Goal: Information Seeking & Learning: Learn about a topic

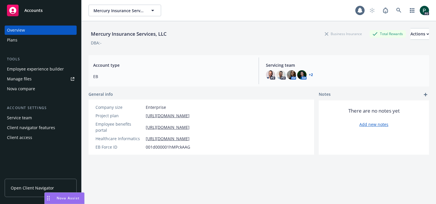
click at [113, 8] on span "Mercury Insurance Services, LLC" at bounding box center [118, 11] width 50 height 6
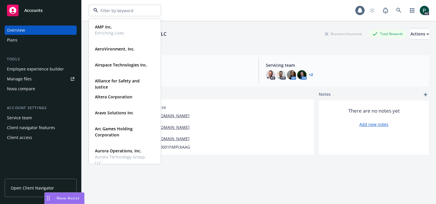
type input "c"
type input "xero"
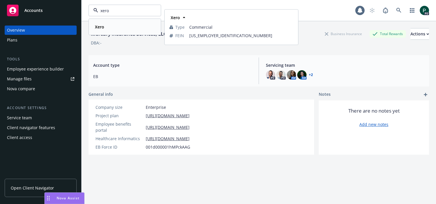
click at [121, 28] on div "Xero" at bounding box center [125, 27] width 64 height 8
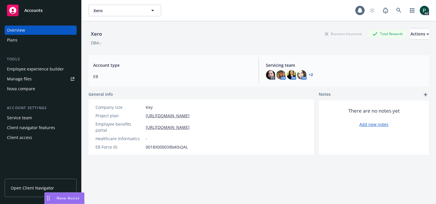
click at [32, 45] on div "Overview Plans Tools Employee experience builder Manage files Nova compare Acco…" at bounding box center [41, 84] width 72 height 117
click at [28, 42] on div "Plans" at bounding box center [40, 39] width 67 height 9
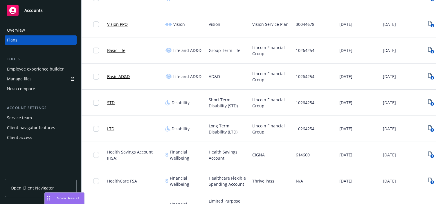
scroll to position [208, 0]
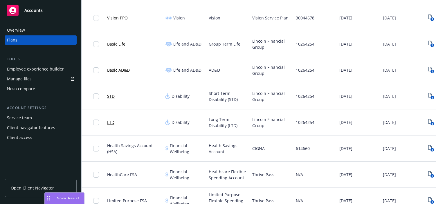
click at [113, 96] on link "STD" at bounding box center [111, 96] width 8 height 6
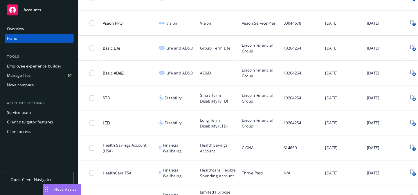
scroll to position [208, 0]
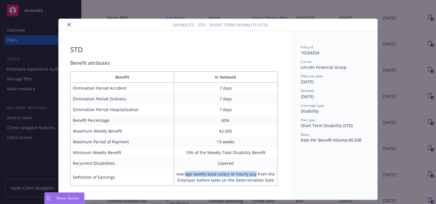
drag, startPoint x: 196, startPoint y: 175, endPoint x: 255, endPoint y: 175, distance: 59.5
click at [255, 175] on td "Average weekly base salary or hourly pay from the Employer before taxes on the …" at bounding box center [226, 177] width 104 height 17
click at [292, 12] on div "Disability - STD - Short Term Disability (STD) STD Benefit attributes Benefit I…" at bounding box center [218, 102] width 436 height 204
click at [69, 25] on icon "close" at bounding box center [68, 24] width 3 height 3
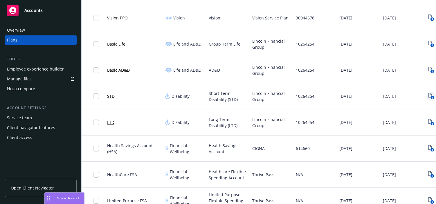
click at [429, 96] on icon "4" at bounding box center [431, 96] width 6 height 7
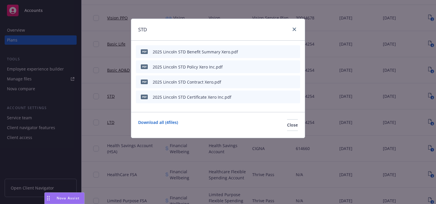
click at [287, 52] on icon "preview file" at bounding box center [285, 51] width 5 height 4
click at [285, 80] on icon "preview file" at bounding box center [285, 82] width 5 height 4
click at [285, 96] on icon "preview file" at bounding box center [285, 97] width 5 height 4
click at [285, 65] on icon "preview file" at bounding box center [285, 66] width 5 height 4
click at [291, 30] on link "close" at bounding box center [294, 29] width 7 height 7
